Goal: Task Accomplishment & Management: Complete application form

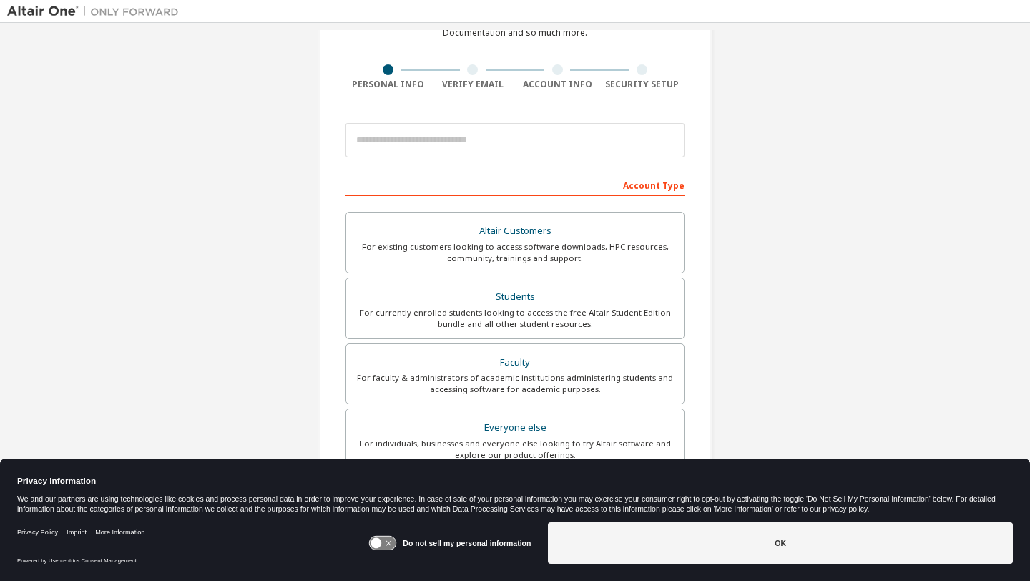
scroll to position [89, 0]
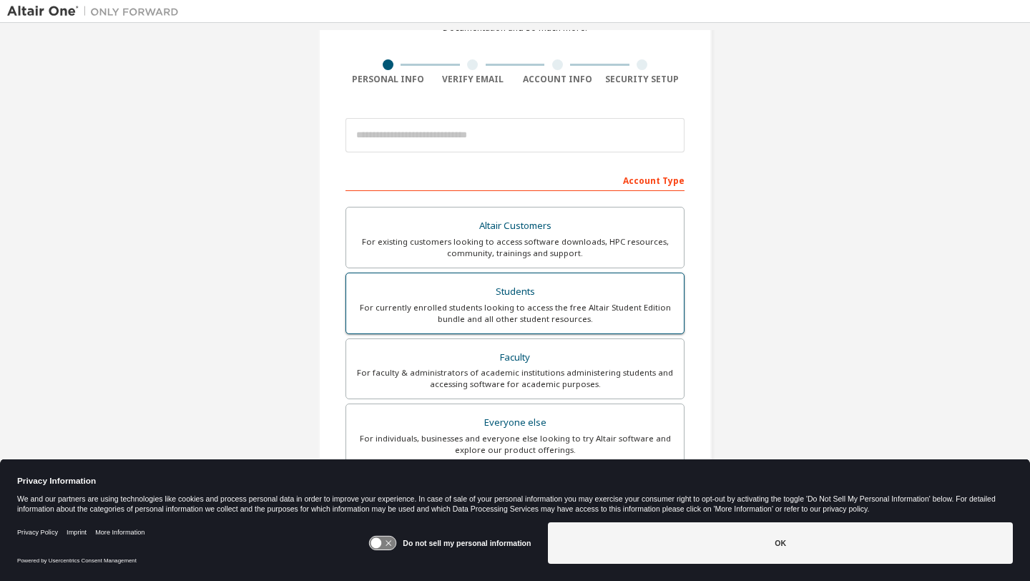
click at [495, 302] on div "For currently enrolled students looking to access the free Altair Student Editi…" at bounding box center [515, 313] width 320 height 23
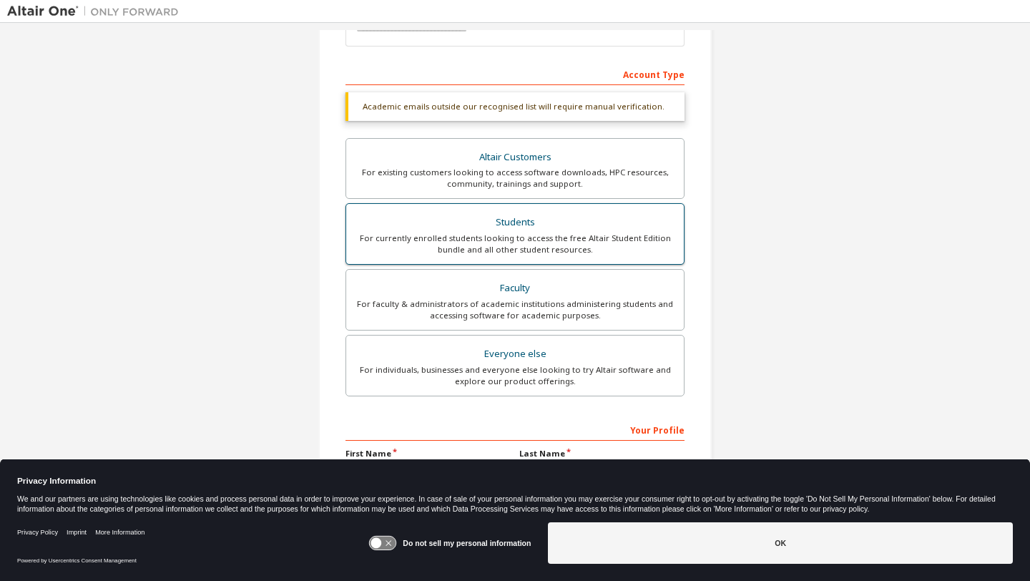
scroll to position [292, 0]
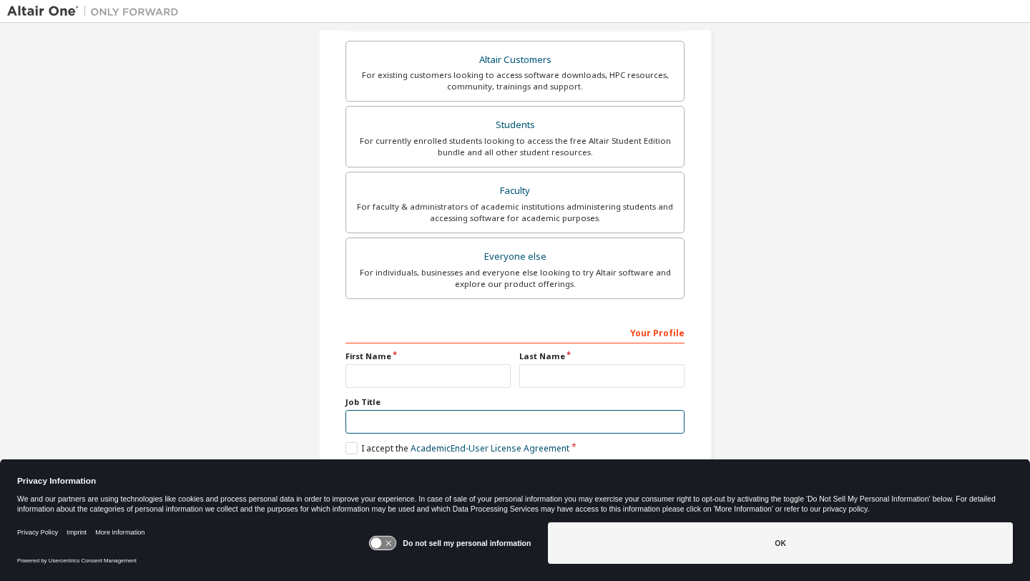
click at [453, 415] on input "text" at bounding box center [514, 422] width 339 height 24
click at [444, 370] on input "text" at bounding box center [427, 376] width 165 height 24
type input "******"
click at [548, 370] on input "text" at bounding box center [601, 376] width 165 height 24
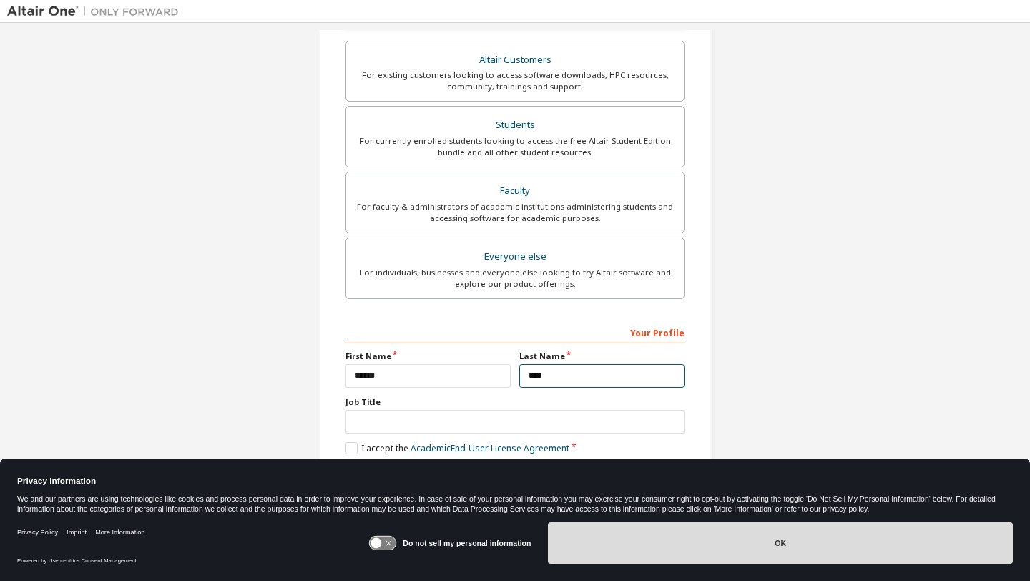
type input "****"
click at [778, 558] on button "OK" at bounding box center [780, 542] width 465 height 41
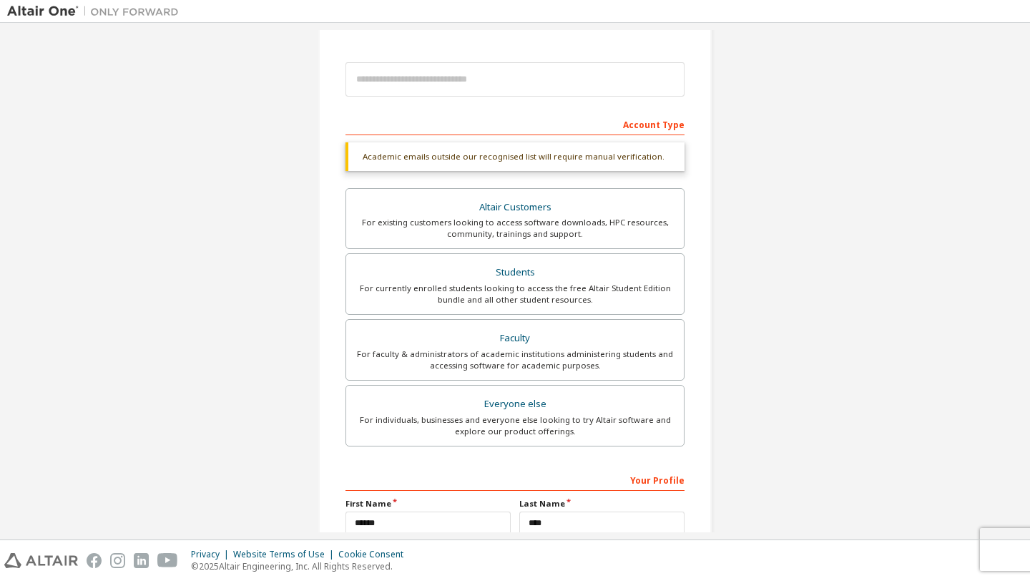
scroll to position [23, 0]
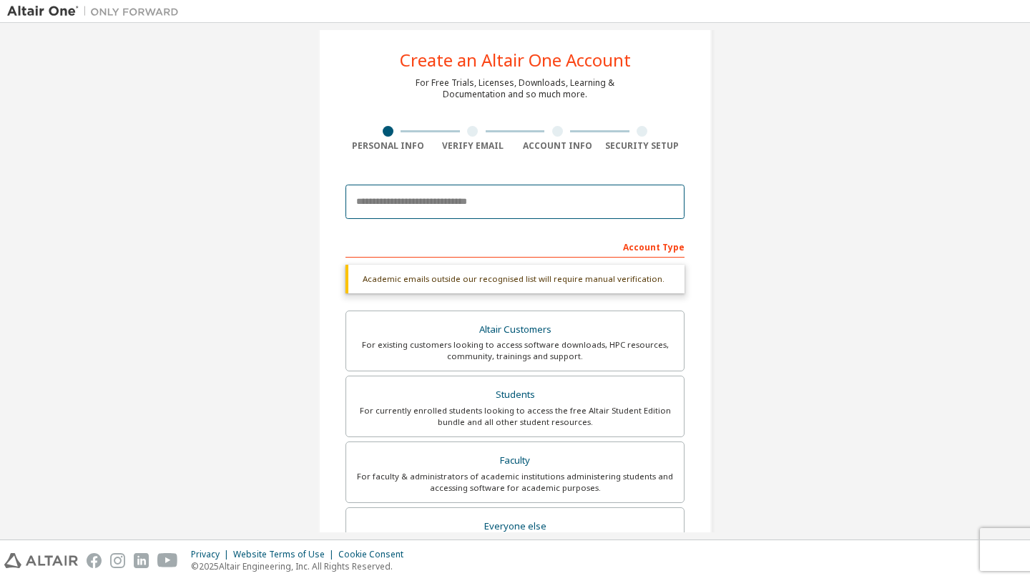
click at [547, 206] on input "email" at bounding box center [514, 201] width 339 height 34
type input "**********"
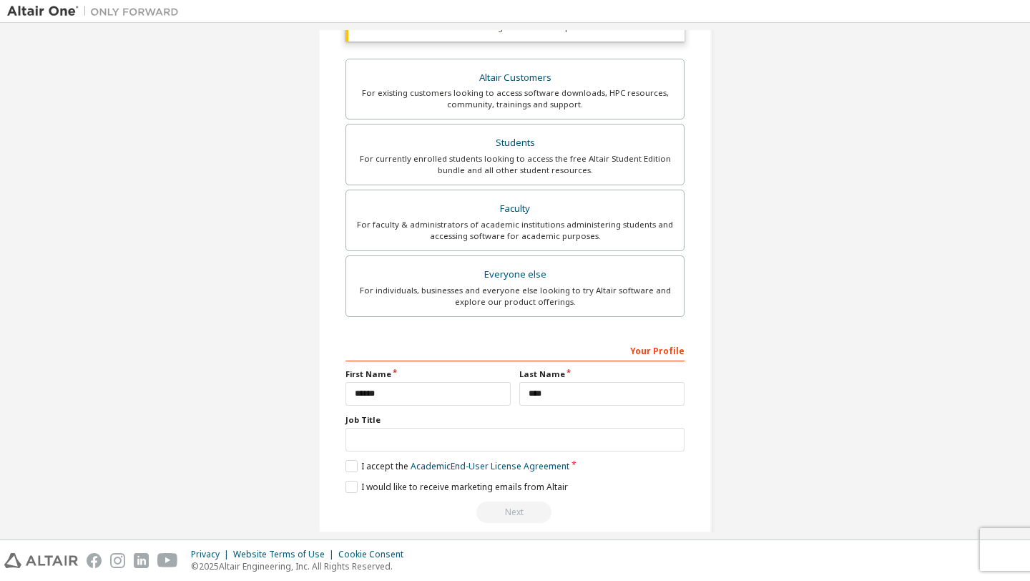
scroll to position [292, 0]
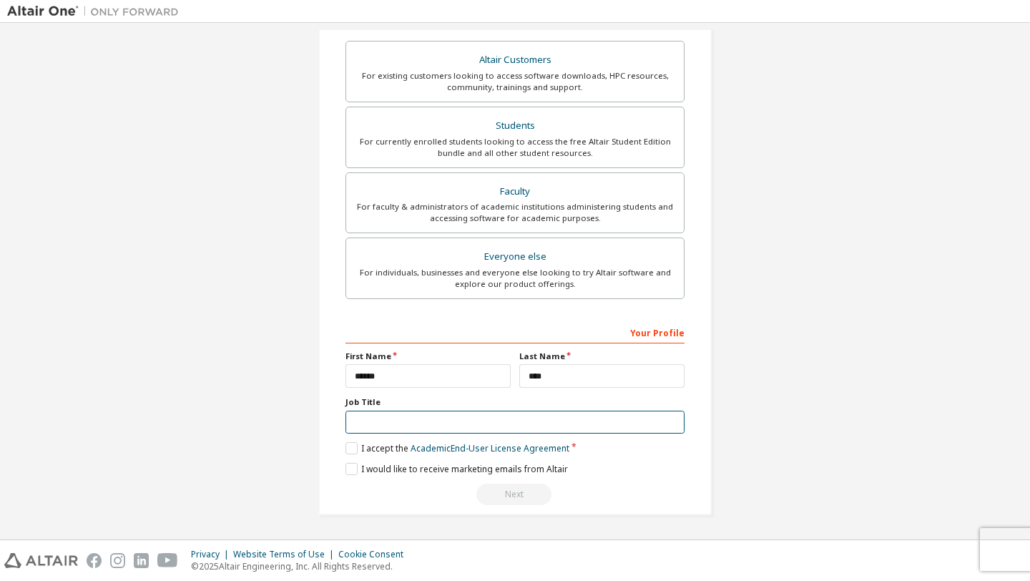
click at [538, 413] on input "text" at bounding box center [514, 422] width 339 height 24
type input "*******"
click at [350, 445] on label "I accept the Academic End-User License Agreement" at bounding box center [457, 448] width 224 height 12
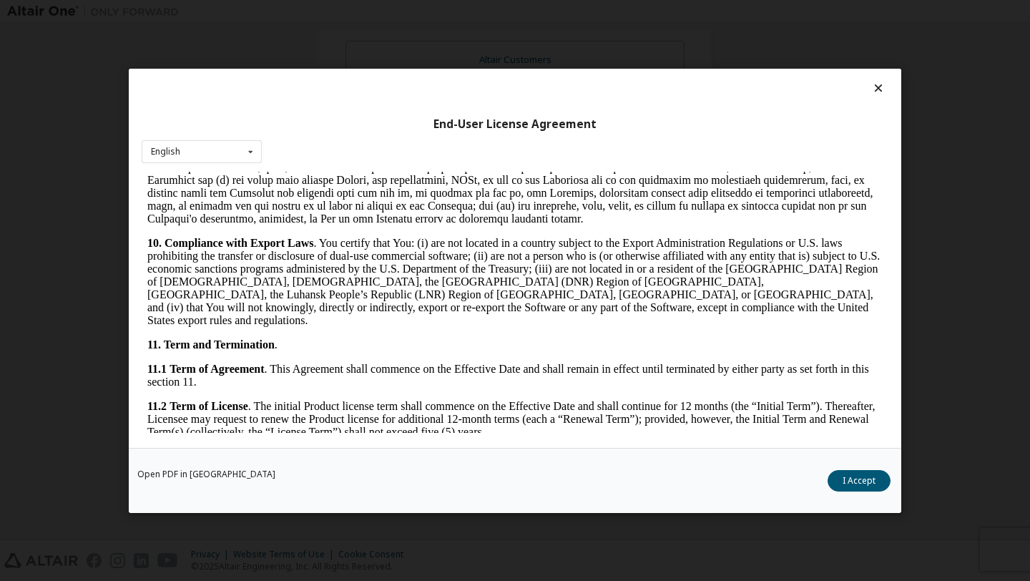
scroll to position [2347, 0]
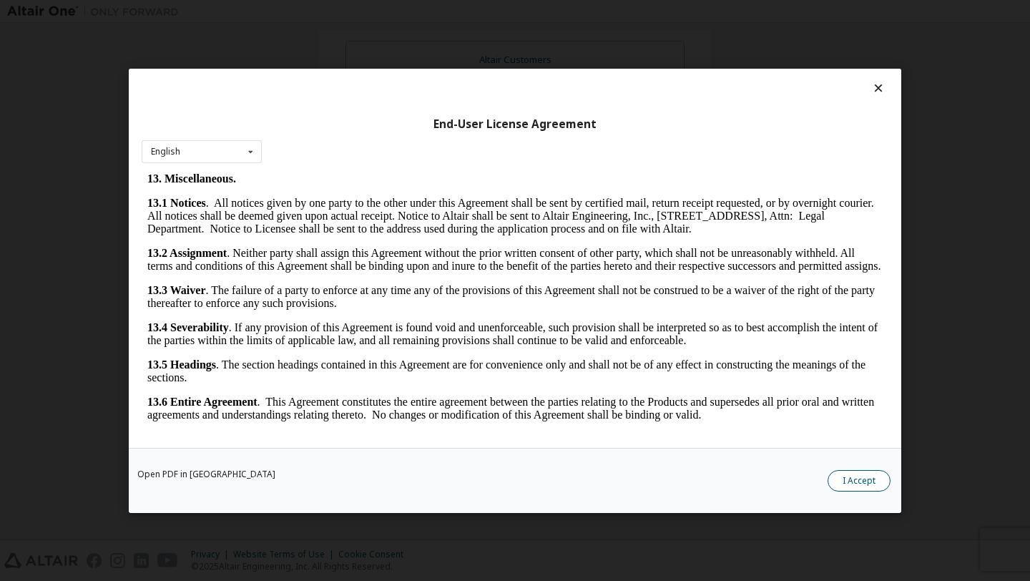
click at [869, 474] on button "I Accept" at bounding box center [858, 479] width 63 height 21
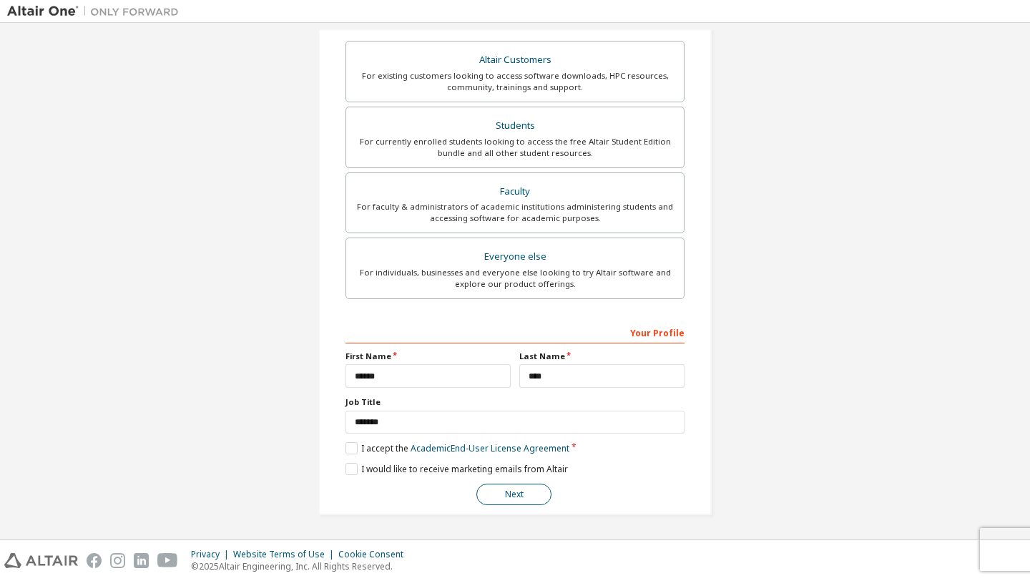
click at [521, 499] on button "Next" at bounding box center [513, 493] width 75 height 21
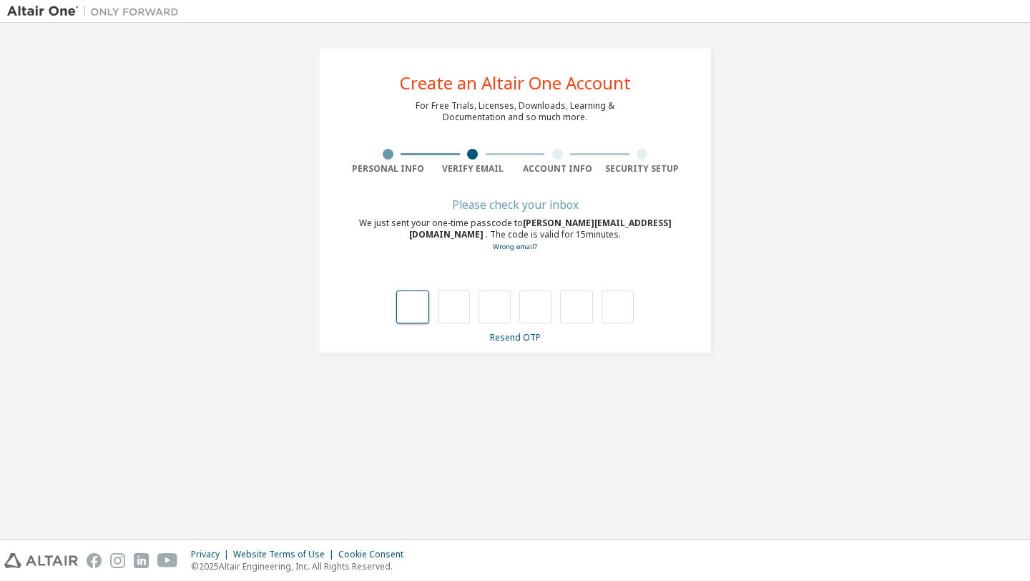
type input "*"
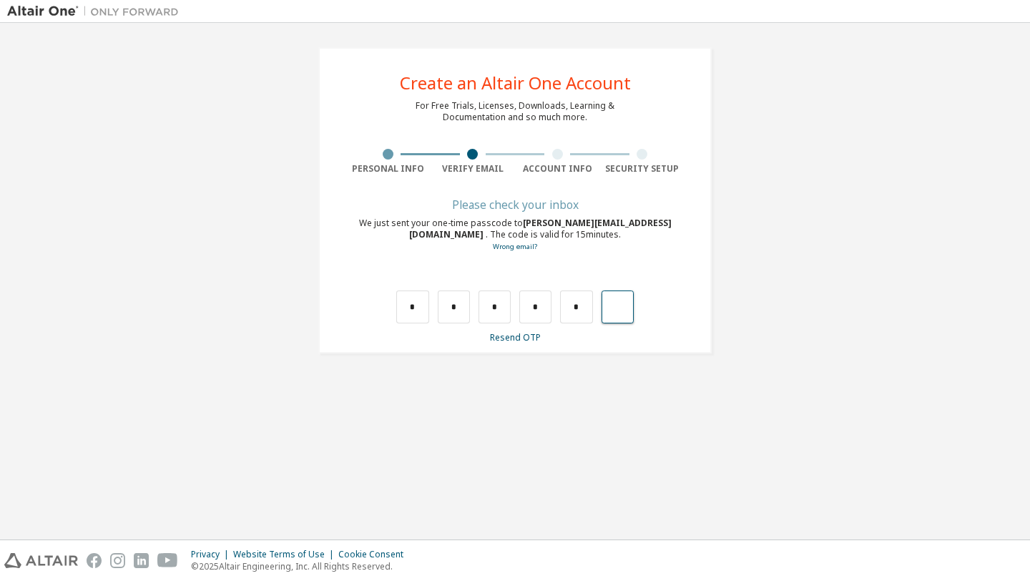
type input "*"
